Goal: Information Seeking & Learning: Understand process/instructions

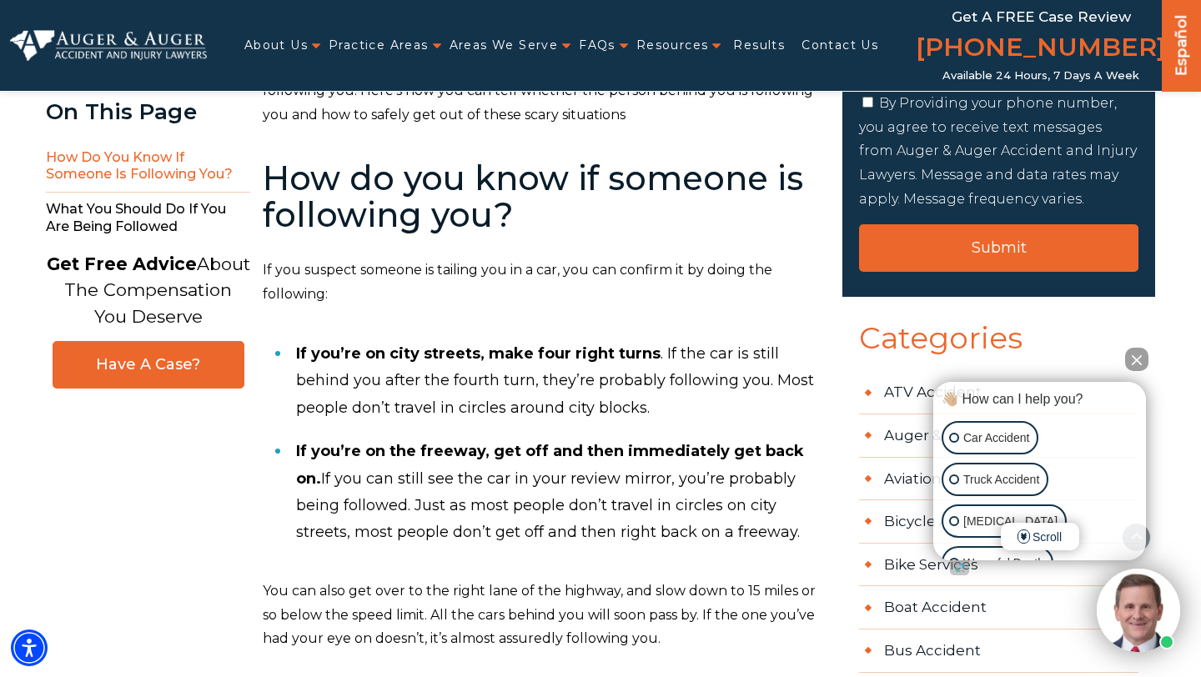
scroll to position [503, 0]
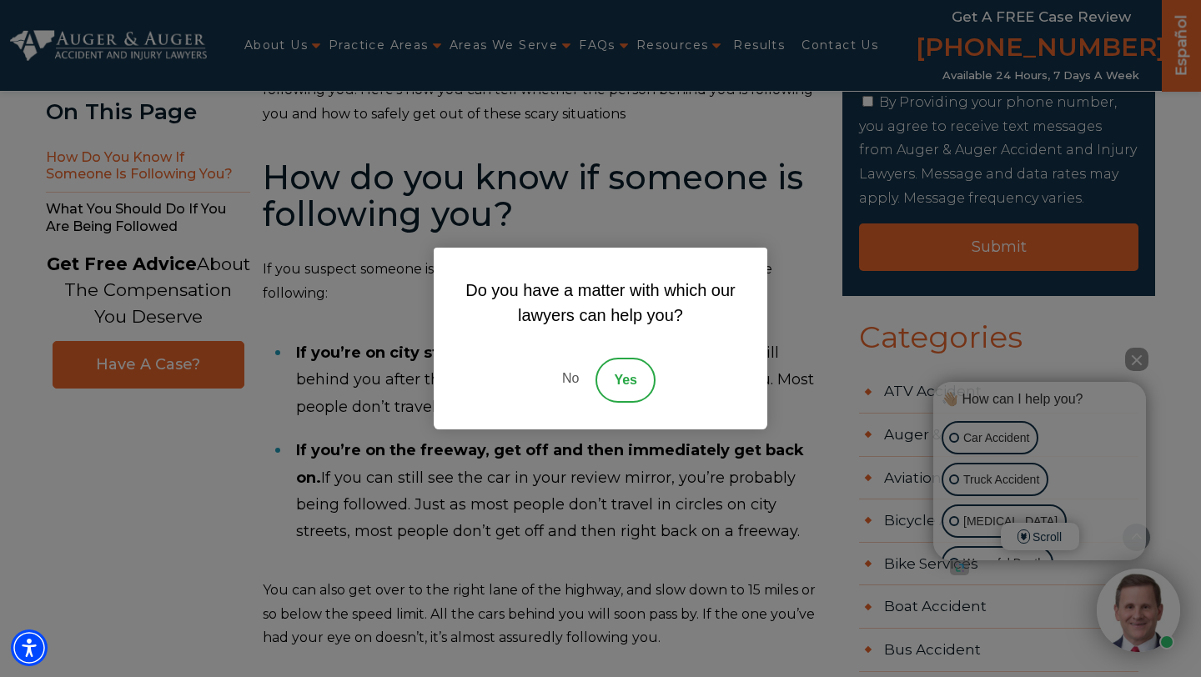
click at [565, 377] on link "No" at bounding box center [570, 380] width 50 height 45
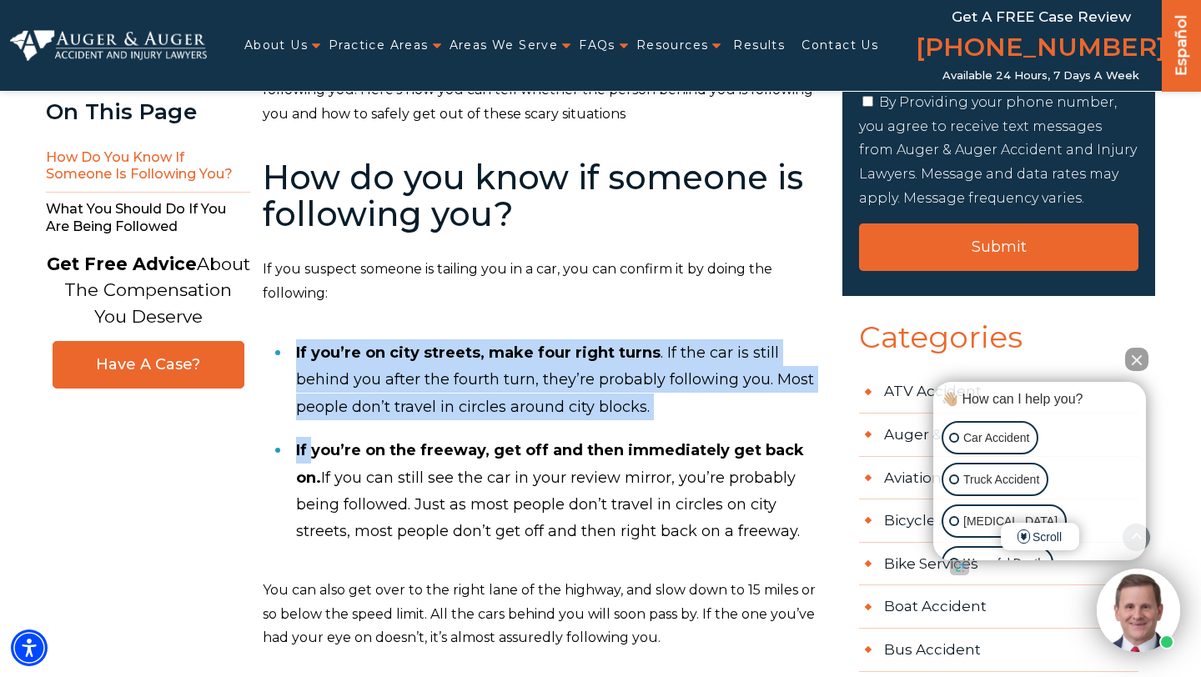
drag, startPoint x: 298, startPoint y: 352, endPoint x: 314, endPoint y: 447, distance: 96.4
click at [314, 447] on ol "If you’re on city streets, make four right turns . If the car is still behind y…" at bounding box center [543, 442] width 560 height 223
click at [314, 447] on strong "If you’re on the freeway, get off and then immediately get back on." at bounding box center [550, 463] width 508 height 45
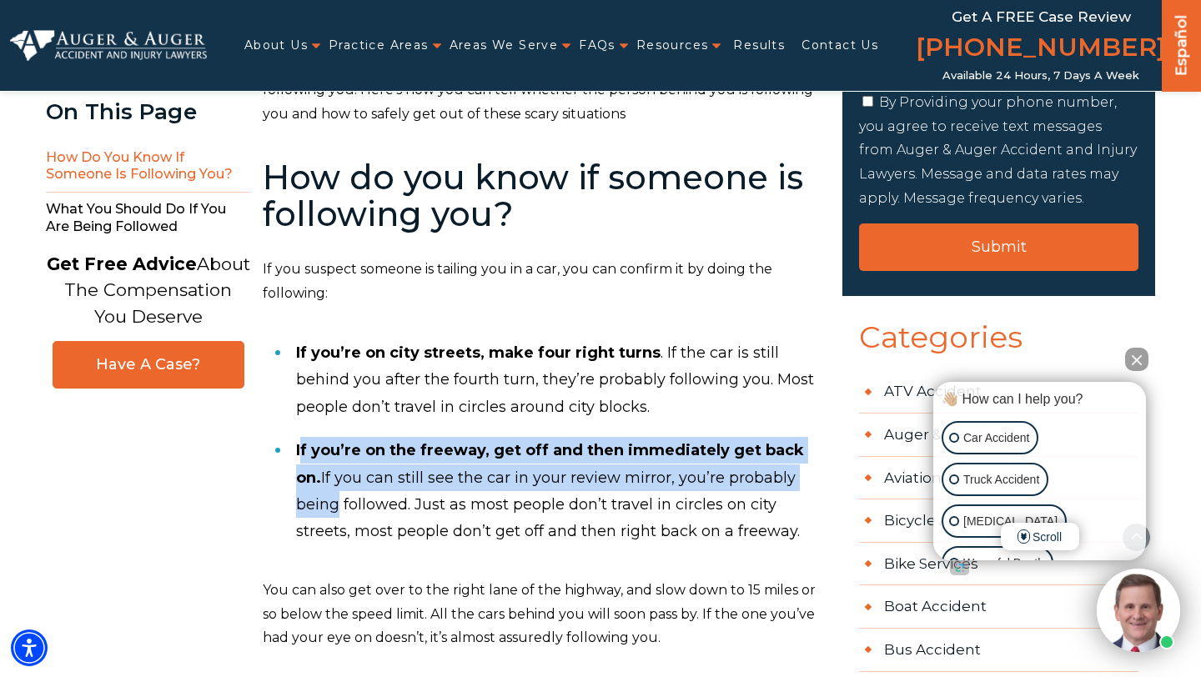
drag, startPoint x: 299, startPoint y: 452, endPoint x: 327, endPoint y: 511, distance: 65.3
click at [327, 511] on li "If you’re on the freeway, get off and then immediately get back on. If you can …" at bounding box center [559, 491] width 526 height 125
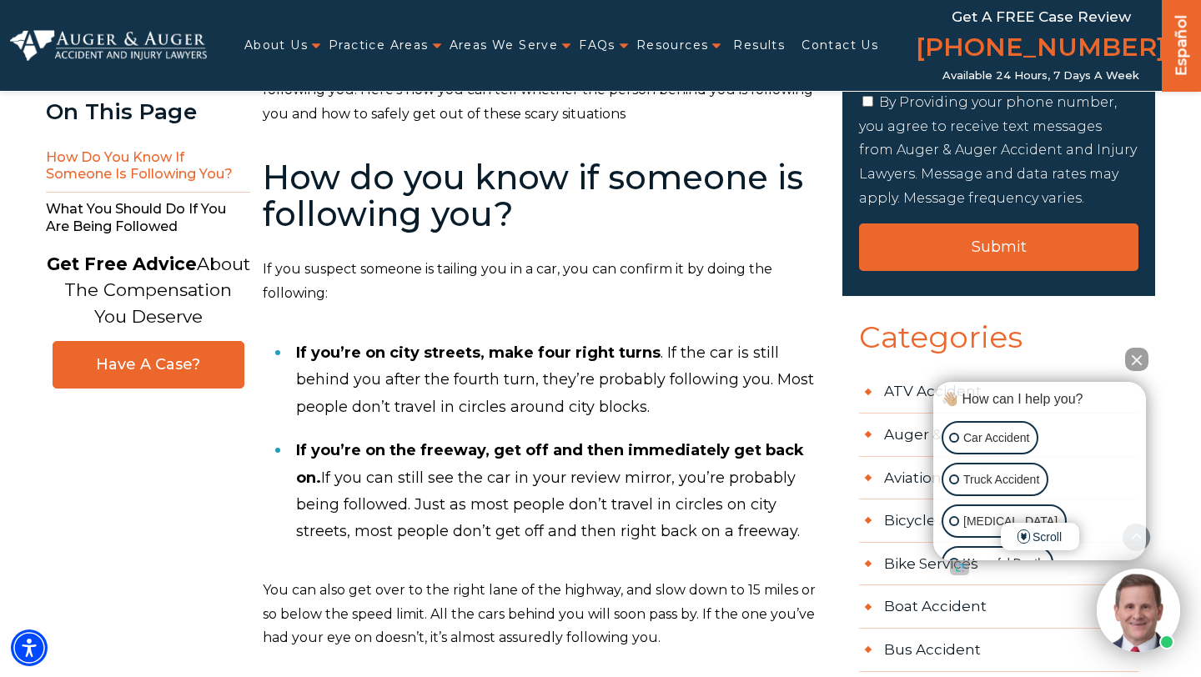
click at [430, 474] on li "If you’re on the freeway, get off and then immediately get back on. If you can …" at bounding box center [559, 491] width 526 height 125
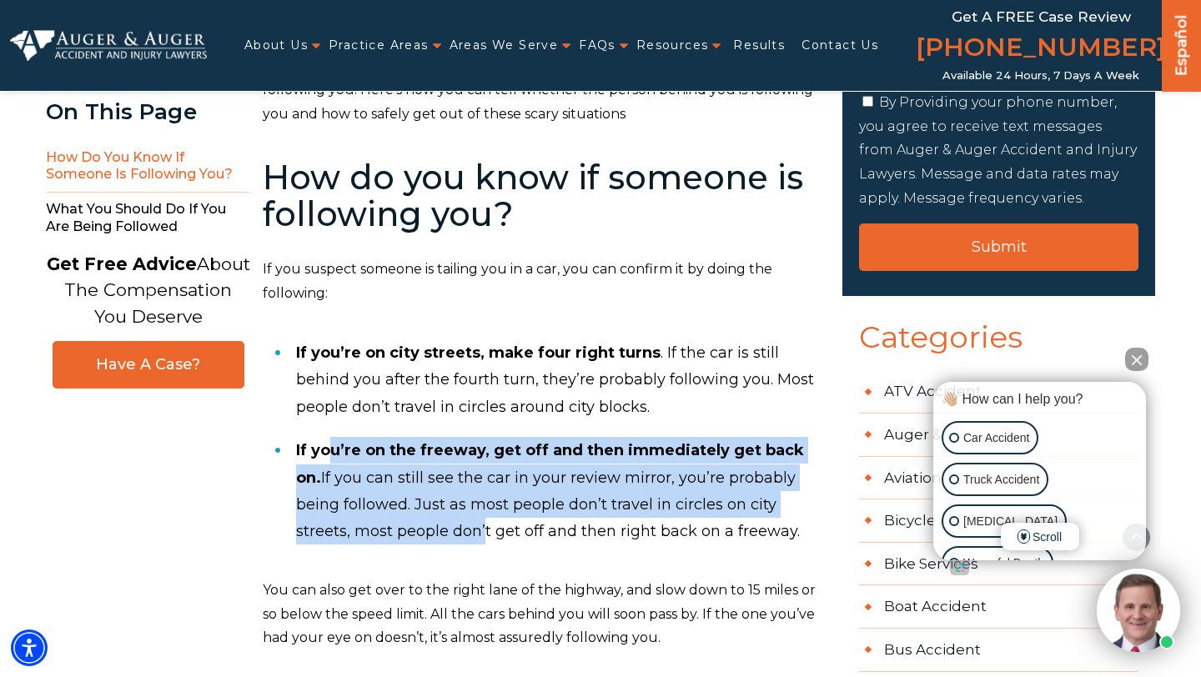
drag, startPoint x: 326, startPoint y: 444, endPoint x: 480, endPoint y: 528, distance: 175.8
click at [480, 528] on li "If you’re on the freeway, get off and then immediately get back on. If you can …" at bounding box center [559, 491] width 526 height 125
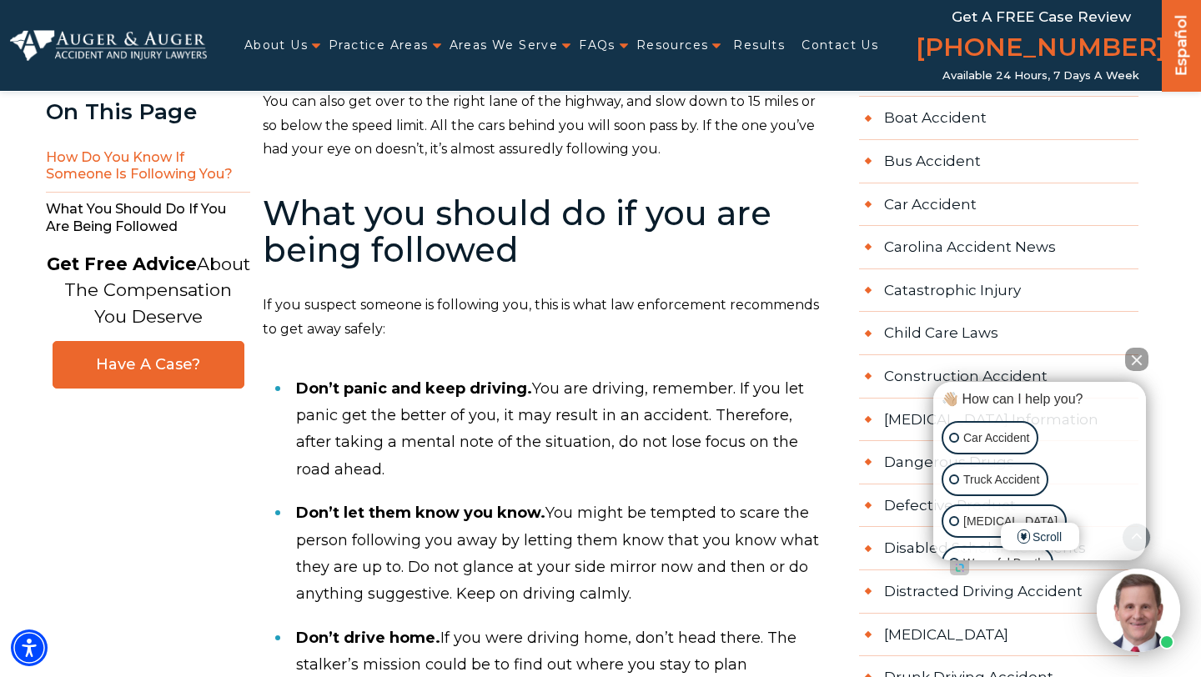
scroll to position [1007, 0]
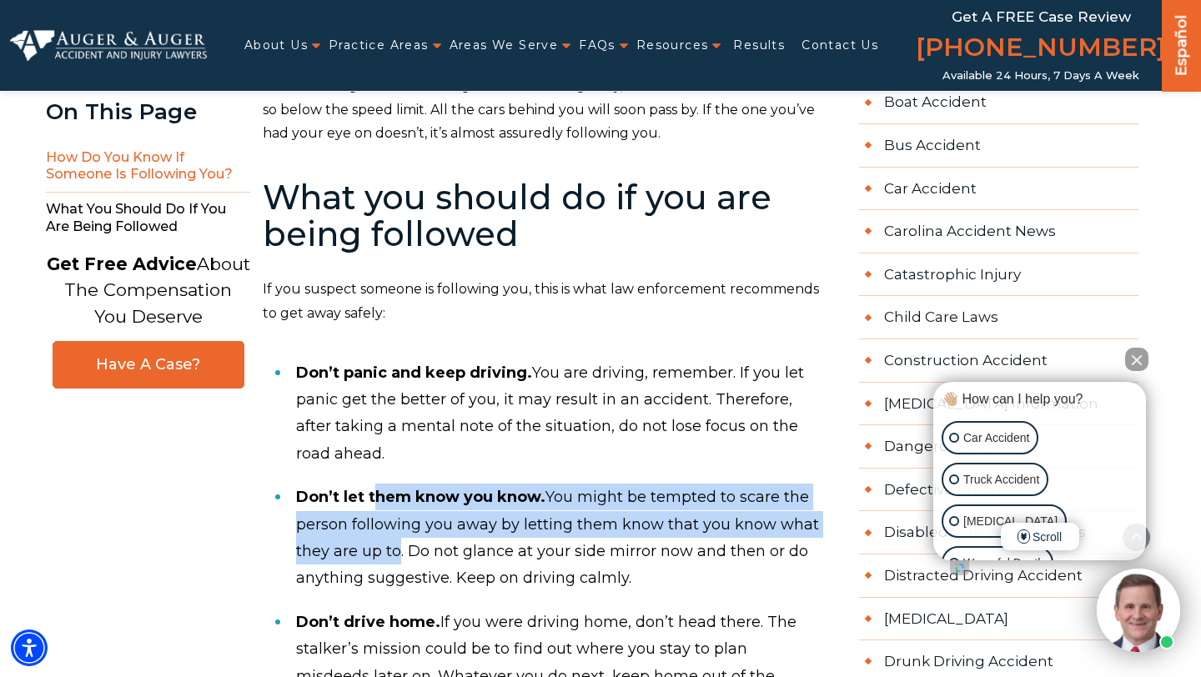
drag, startPoint x: 376, startPoint y: 503, endPoint x: 391, endPoint y: 541, distance: 41.2
click at [391, 541] on li "Don’t let them know you know. You might be tempted to scare the person followin…" at bounding box center [559, 537] width 526 height 125
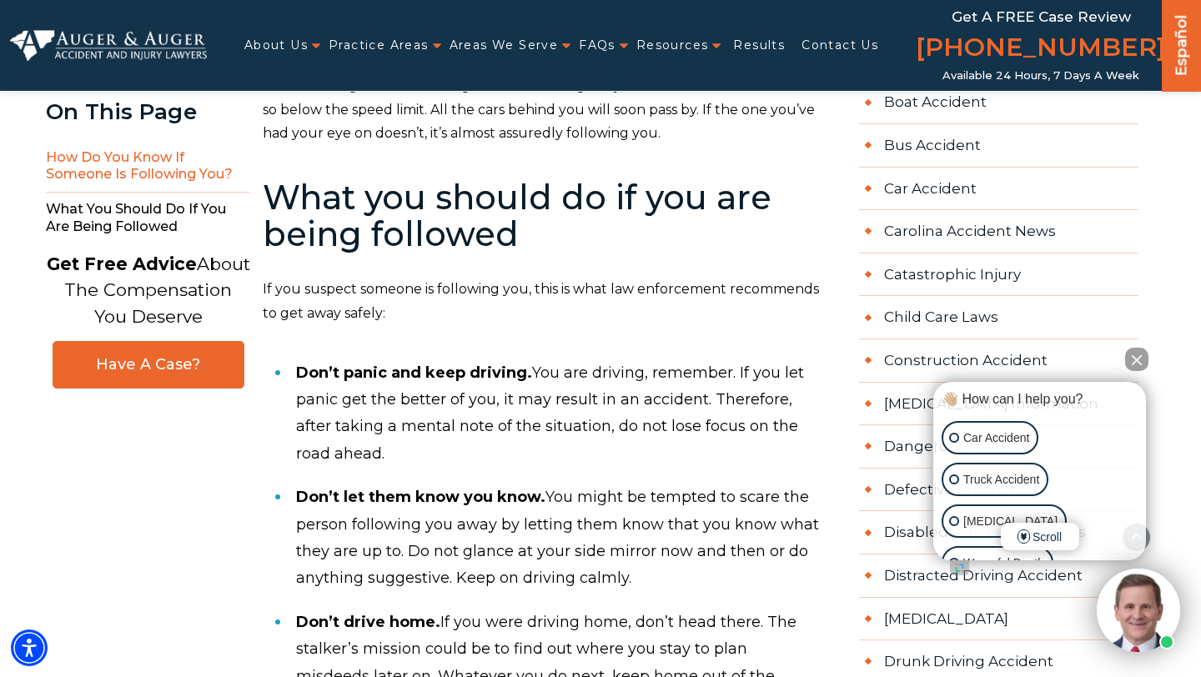
click at [409, 473] on li "Don’t panic and keep driving. You are driving, remember. If you let panic get t…" at bounding box center [559, 413] width 526 height 125
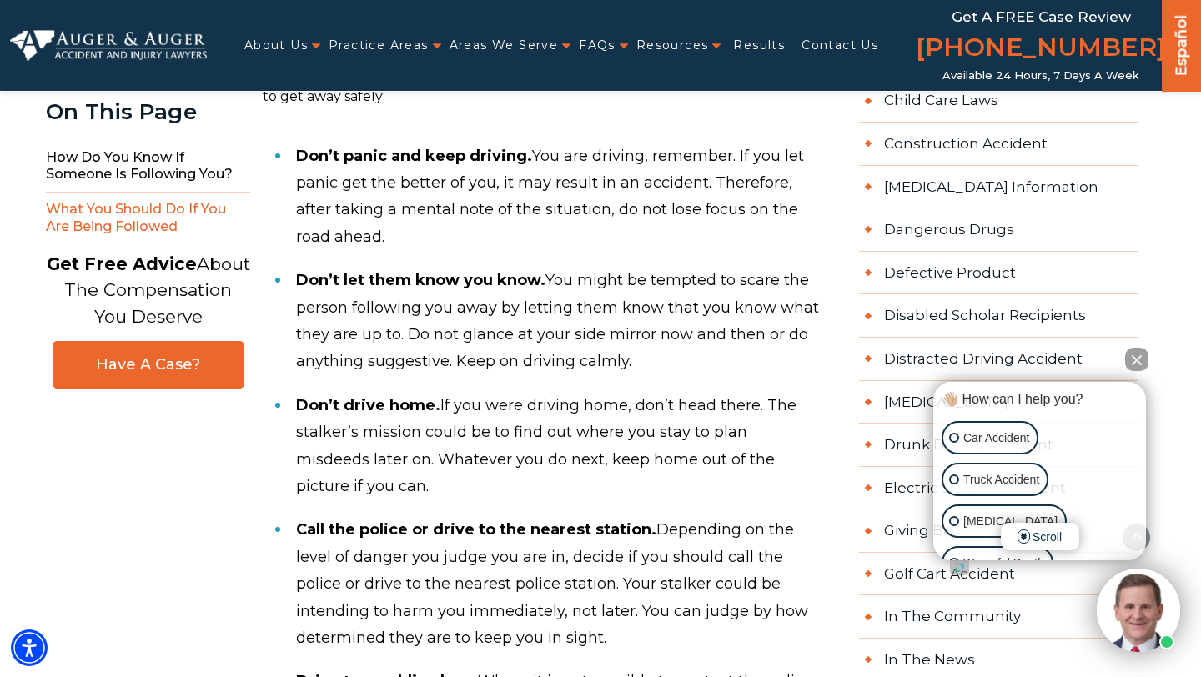
scroll to position [1236, 0]
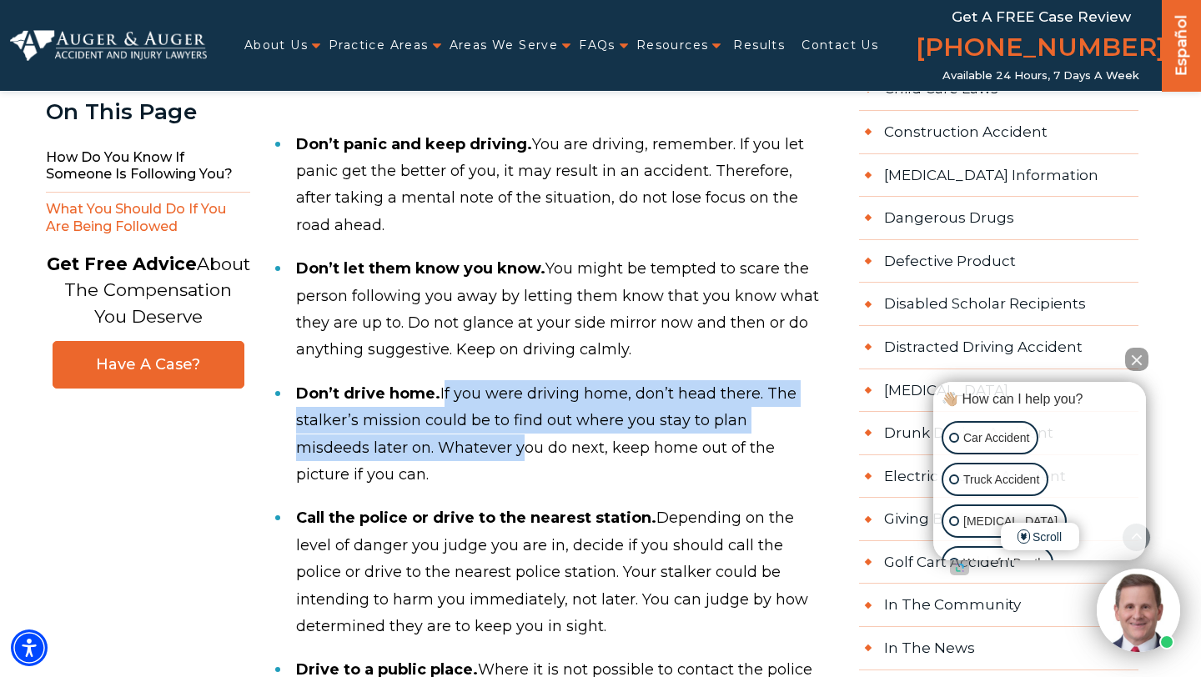
drag, startPoint x: 440, startPoint y: 394, endPoint x: 439, endPoint y: 459, distance: 64.2
click at [439, 459] on li "Don’t drive home. If you were driving home, don’t head there. The stalker’s mis…" at bounding box center [559, 434] width 526 height 125
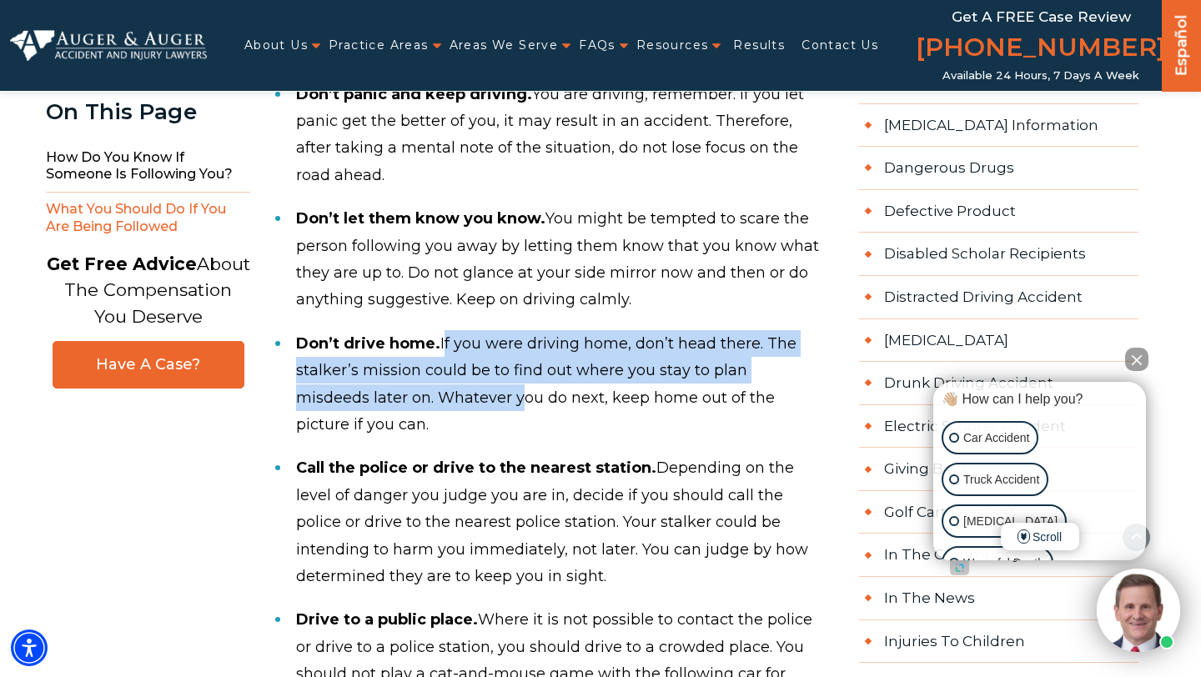
scroll to position [1308, 0]
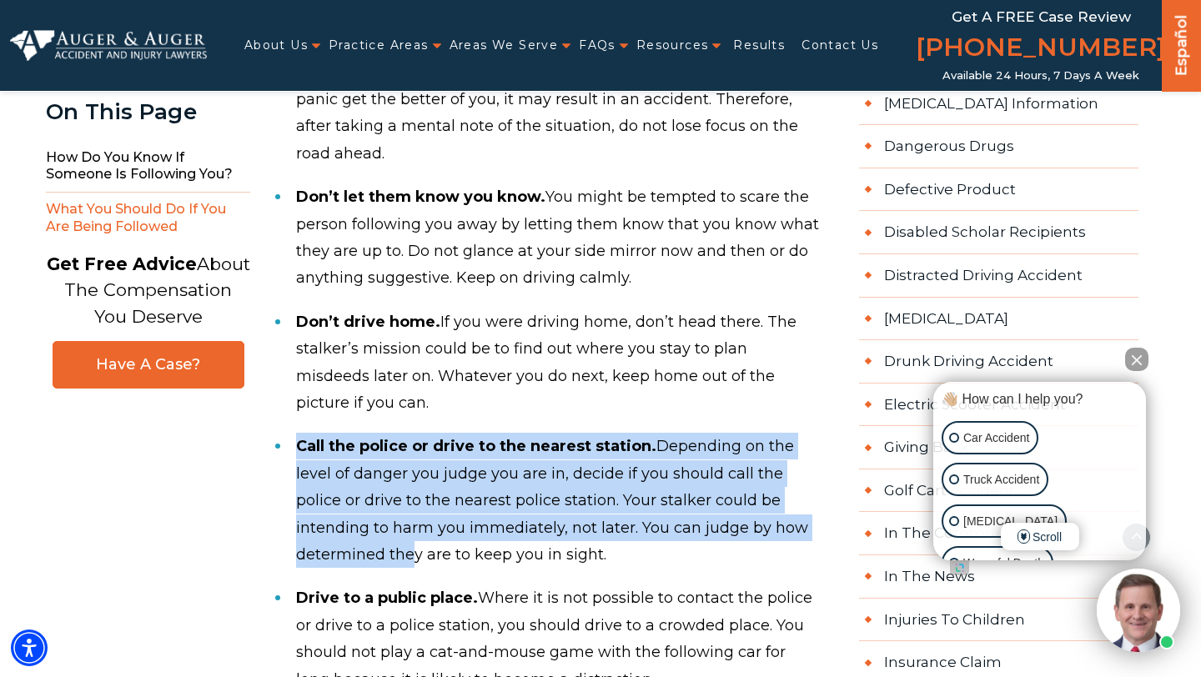
drag, startPoint x: 295, startPoint y: 444, endPoint x: 400, endPoint y: 551, distance: 150.4
click at [401, 552] on ol "Don’t panic and keep driving. You are driving, remember. If you let panic get t…" at bounding box center [543, 376] width 560 height 650
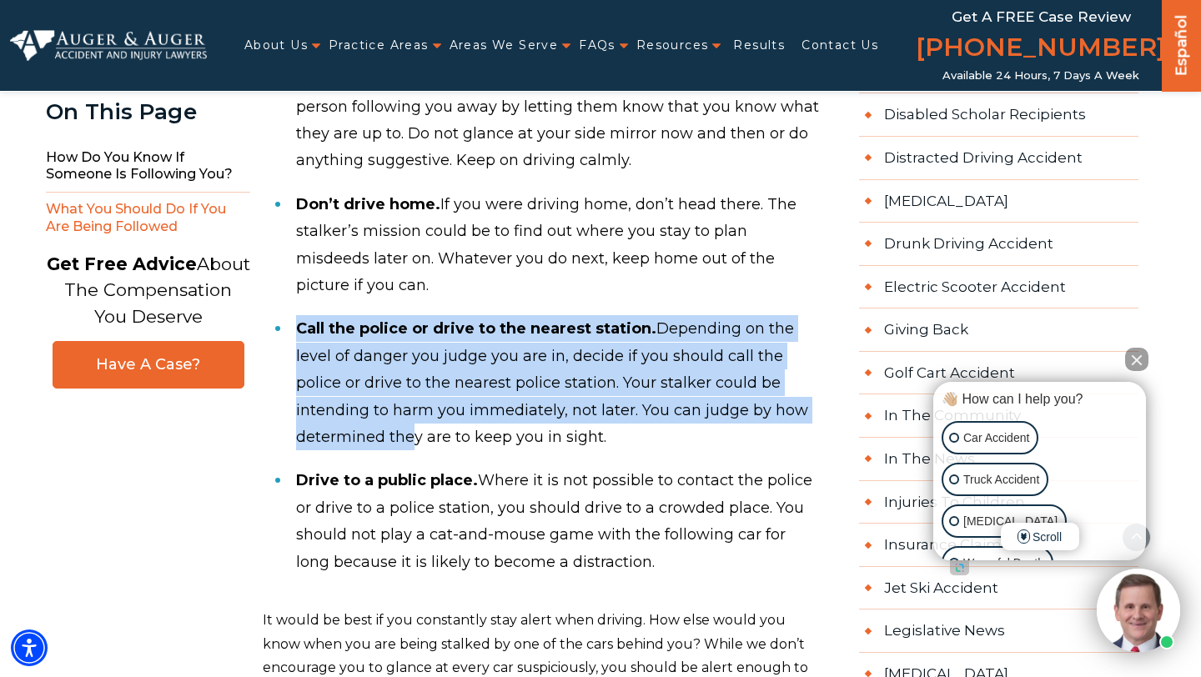
scroll to position [1447, 0]
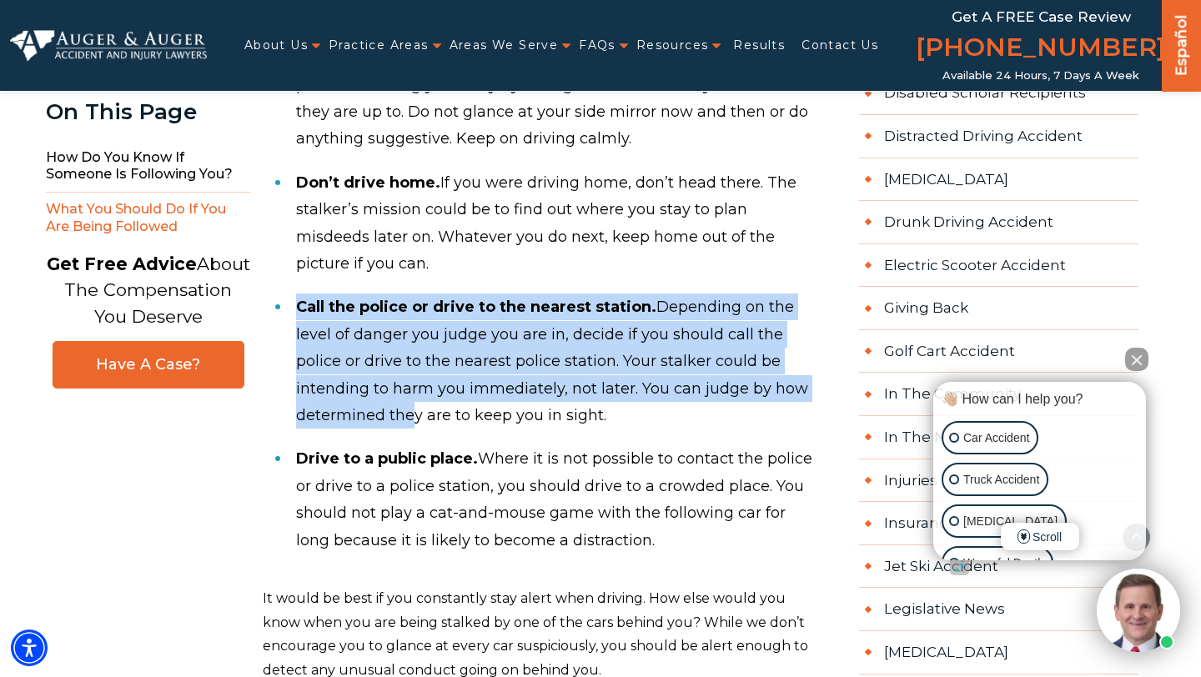
click at [316, 298] on strong "Call the police or drive to the nearest station." at bounding box center [476, 307] width 360 height 18
drag, startPoint x: 297, startPoint y: 304, endPoint x: 510, endPoint y: 410, distance: 238.3
click at [510, 410] on li "Call the police or drive to the nearest station. Depending on the level of dang…" at bounding box center [559, 361] width 526 height 152
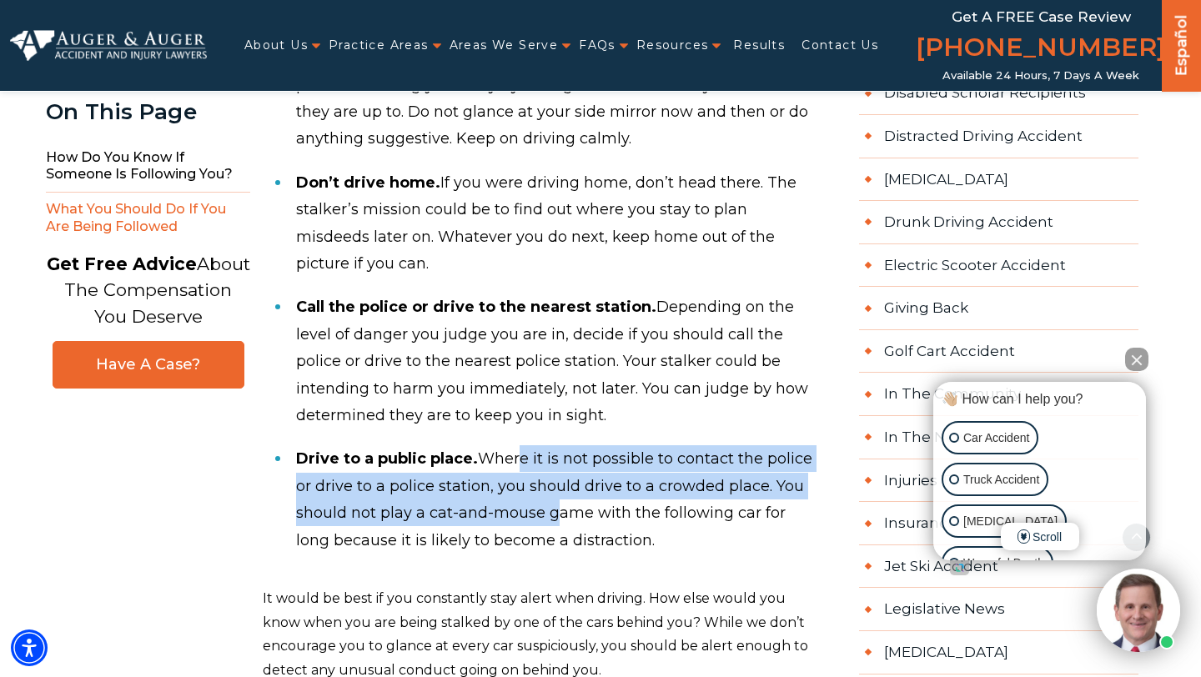
drag, startPoint x: 511, startPoint y: 456, endPoint x: 550, endPoint y: 505, distance: 61.7
click at [550, 505] on li "Drive to a public place. Where it is not possible to contact the police or driv…" at bounding box center [559, 499] width 526 height 125
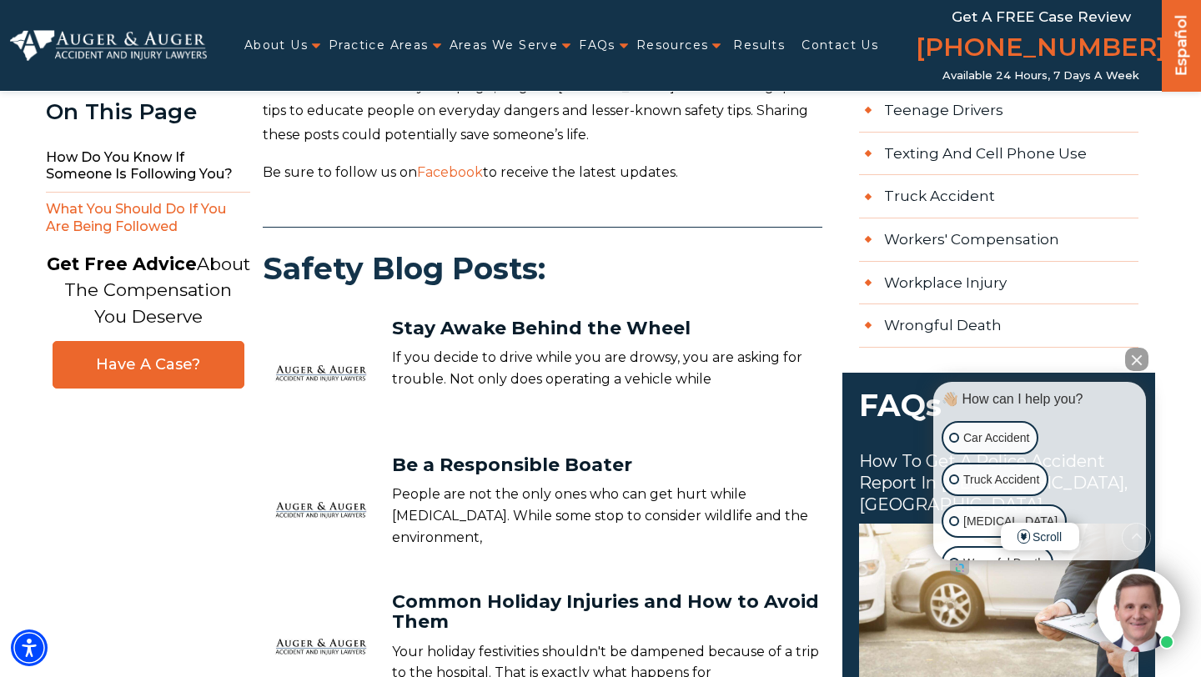
scroll to position [2675, 0]
